Goal: Information Seeking & Learning: Check status

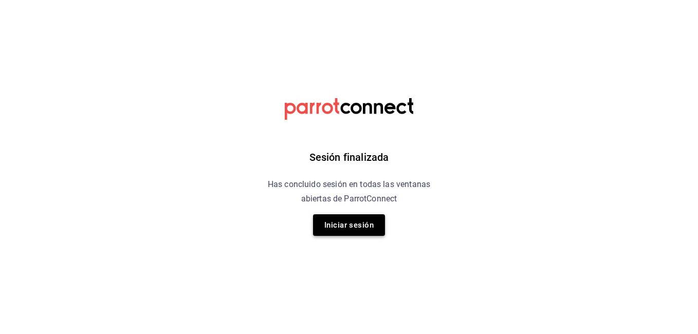
click at [339, 228] on button "Iniciar sesión" at bounding box center [349, 225] width 72 height 22
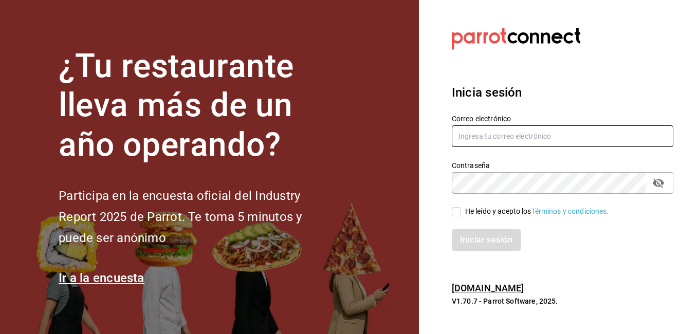
click at [506, 139] on input "text" at bounding box center [563, 136] width 222 height 22
type input "[EMAIL_ADDRESS][DOMAIN_NAME]"
click at [457, 216] on input "He leído y acepto los Términos y condiciones." at bounding box center [456, 211] width 9 height 9
checkbox input "true"
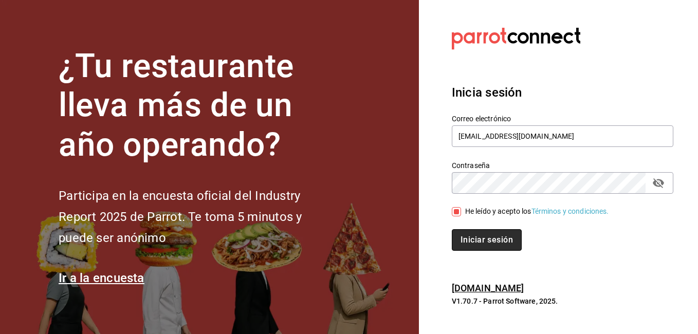
click at [481, 243] on button "Iniciar sesión" at bounding box center [487, 240] width 70 height 22
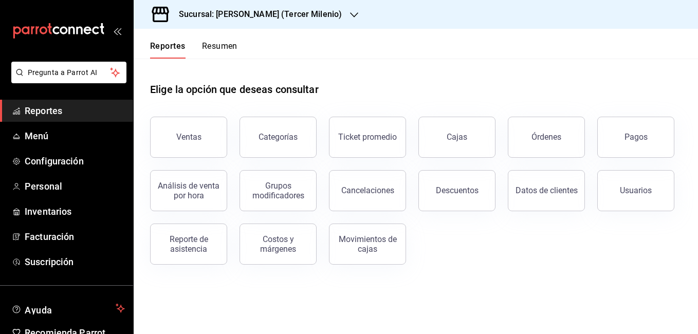
click at [256, 15] on h3 "Sucursal: Tiberius (Tercer Milenio)" at bounding box center [256, 14] width 171 height 12
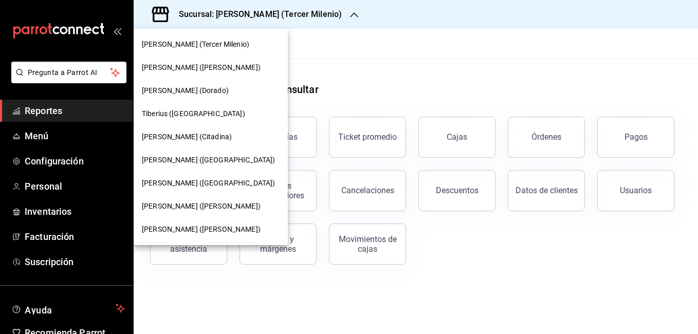
click at [209, 155] on span "Tiberius (Tangamanga)" at bounding box center [208, 160] width 133 height 11
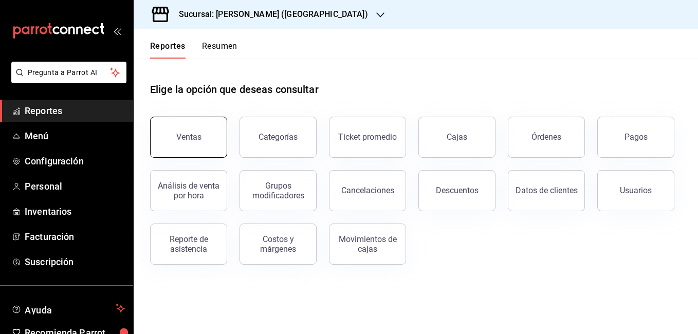
click at [203, 140] on button "Ventas" at bounding box center [188, 137] width 77 height 41
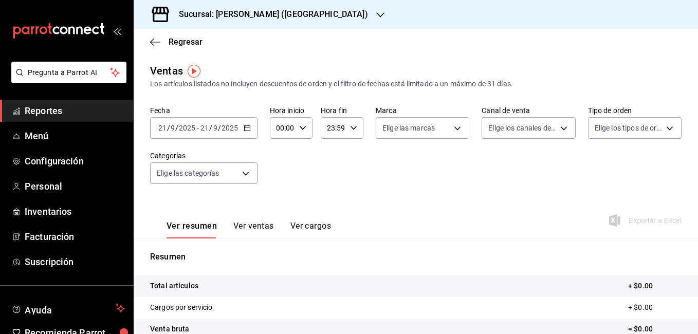
click at [248, 127] on icon "button" at bounding box center [247, 127] width 7 height 7
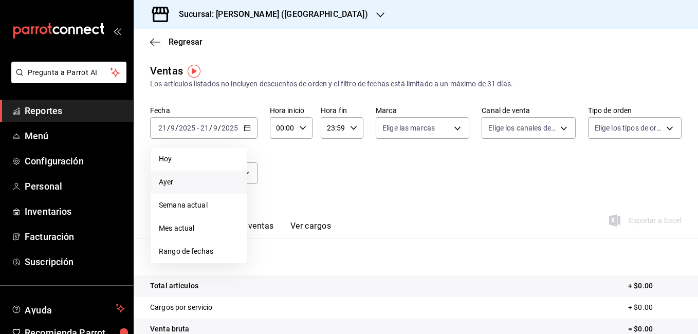
click at [195, 180] on span "Ayer" at bounding box center [199, 182] width 80 height 11
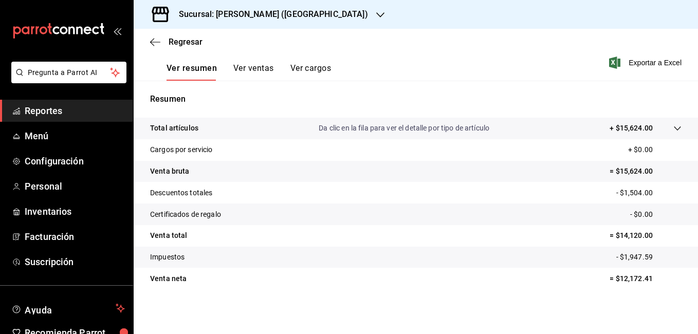
scroll to position [158, 0]
click at [261, 69] on button "Ver ventas" at bounding box center [254, 71] width 41 height 17
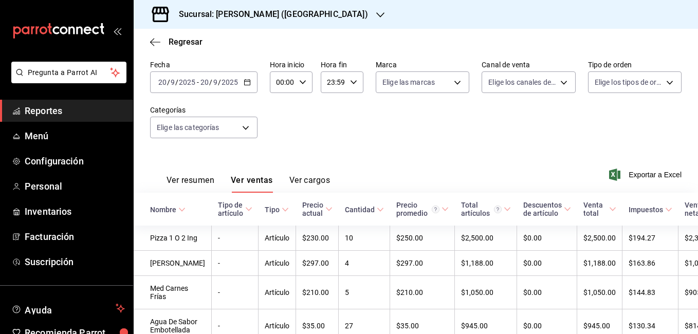
scroll to position [158, 0]
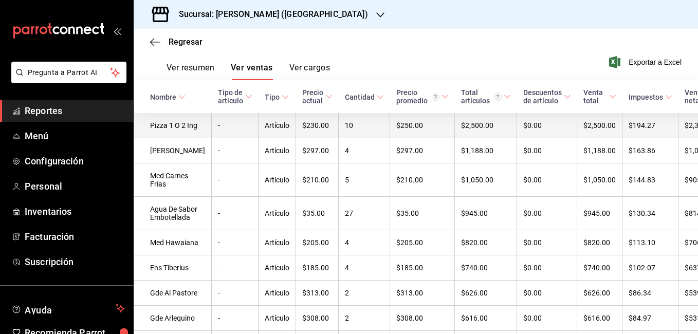
click at [320, 136] on td "$230.00" at bounding box center [317, 125] width 43 height 25
